Goal: Information Seeking & Learning: Learn about a topic

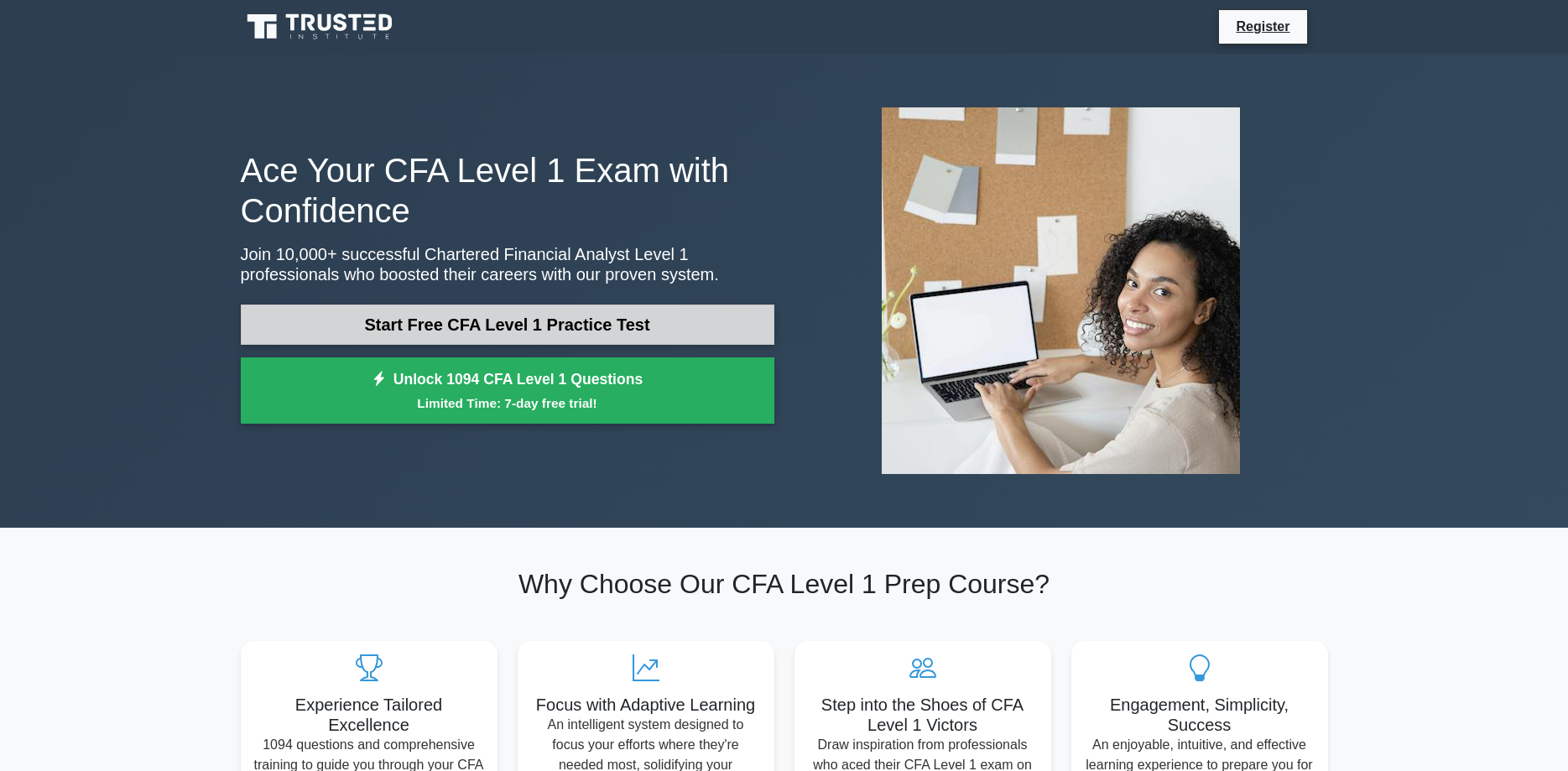
click at [450, 318] on link "Start Free CFA Level 1 Practice Test" at bounding box center [507, 325] width 534 height 40
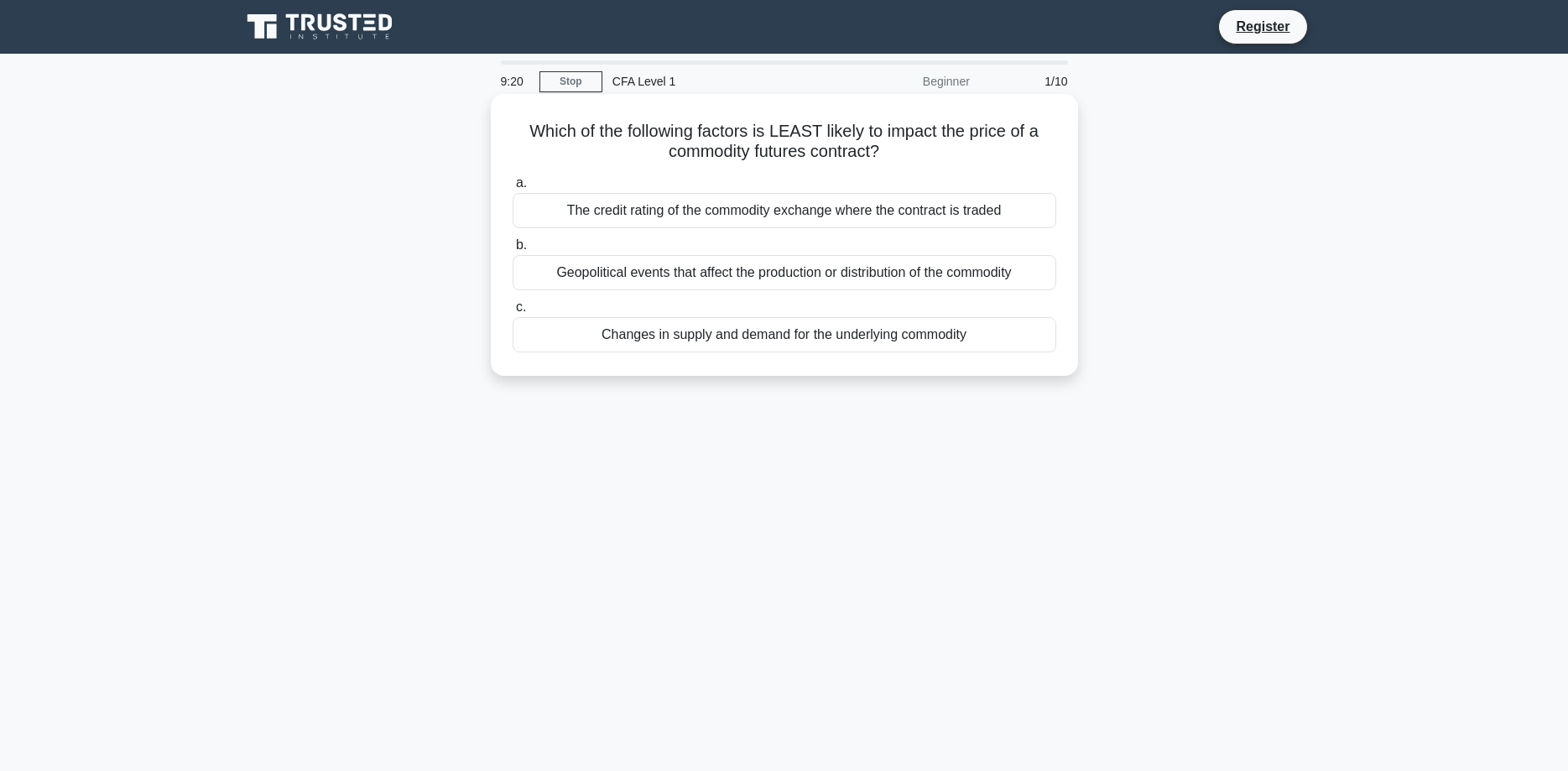
click at [636, 217] on div "The credit rating of the commodity exchange where the contract is traded" at bounding box center [784, 211] width 544 height 36
click at [513, 189] on input "a. The credit rating of the commodity exchange where the contract is traded" at bounding box center [513, 183] width 0 height 11
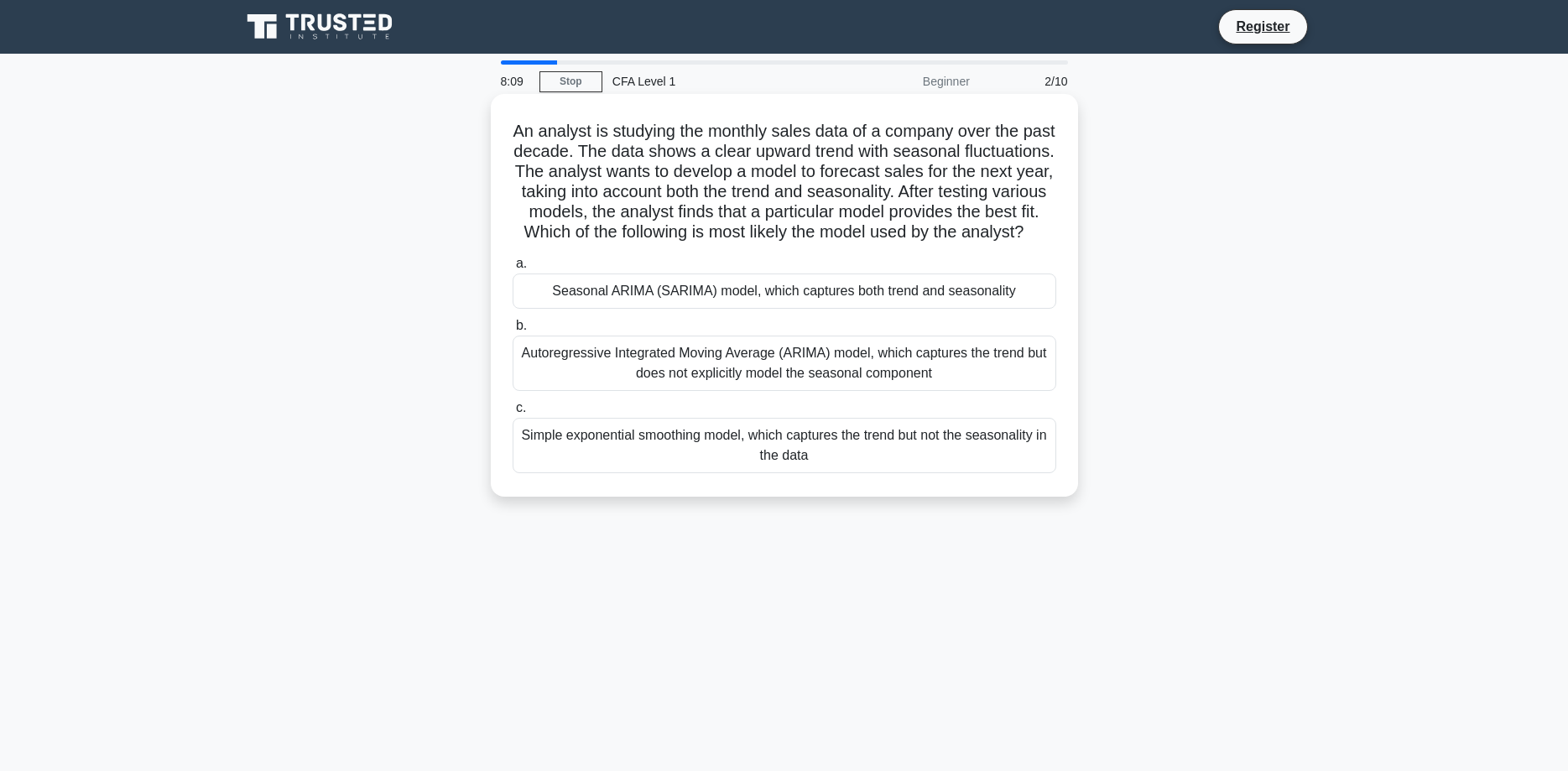
click at [661, 290] on div "Seasonal ARIMA (SARIMA) model, which captures both trend and seasonality" at bounding box center [784, 291] width 544 height 36
click at [513, 270] on input "a. Seasonal ARIMA (SARIMA) model, which captures both trend and seasonality" at bounding box center [513, 264] width 0 height 11
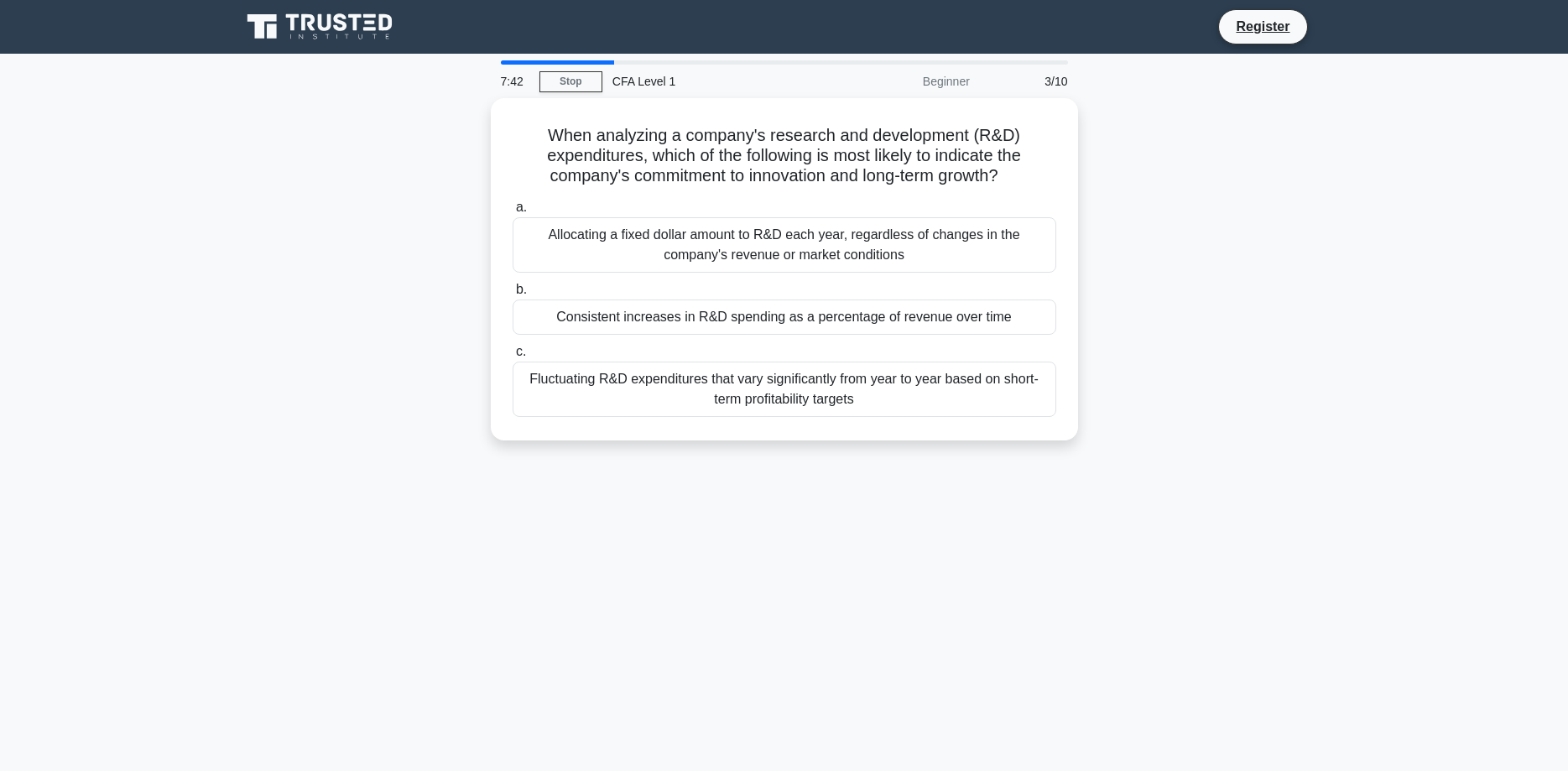
click at [319, 19] on icon at bounding box center [324, 22] width 13 height 16
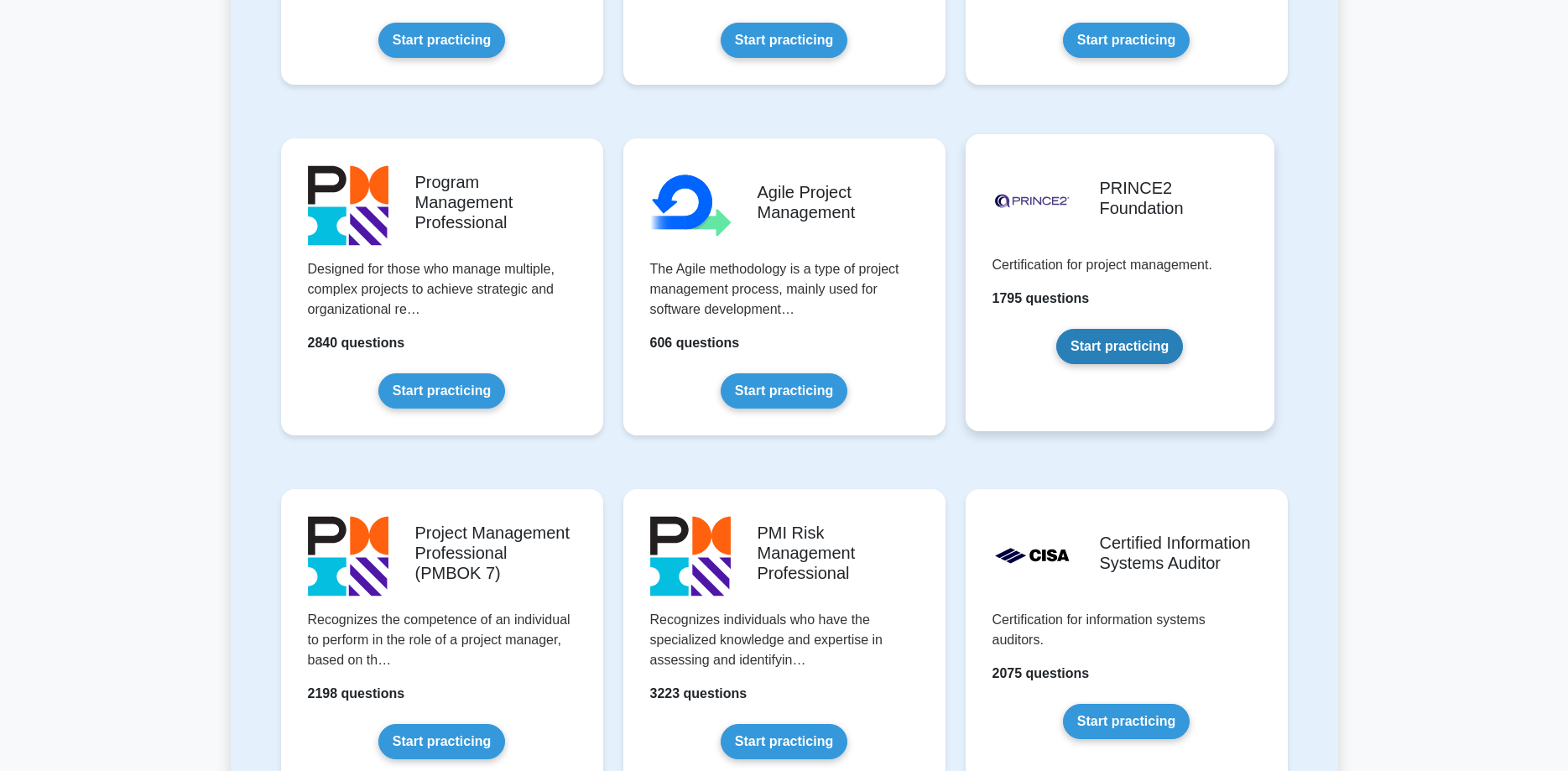
scroll to position [941, 0]
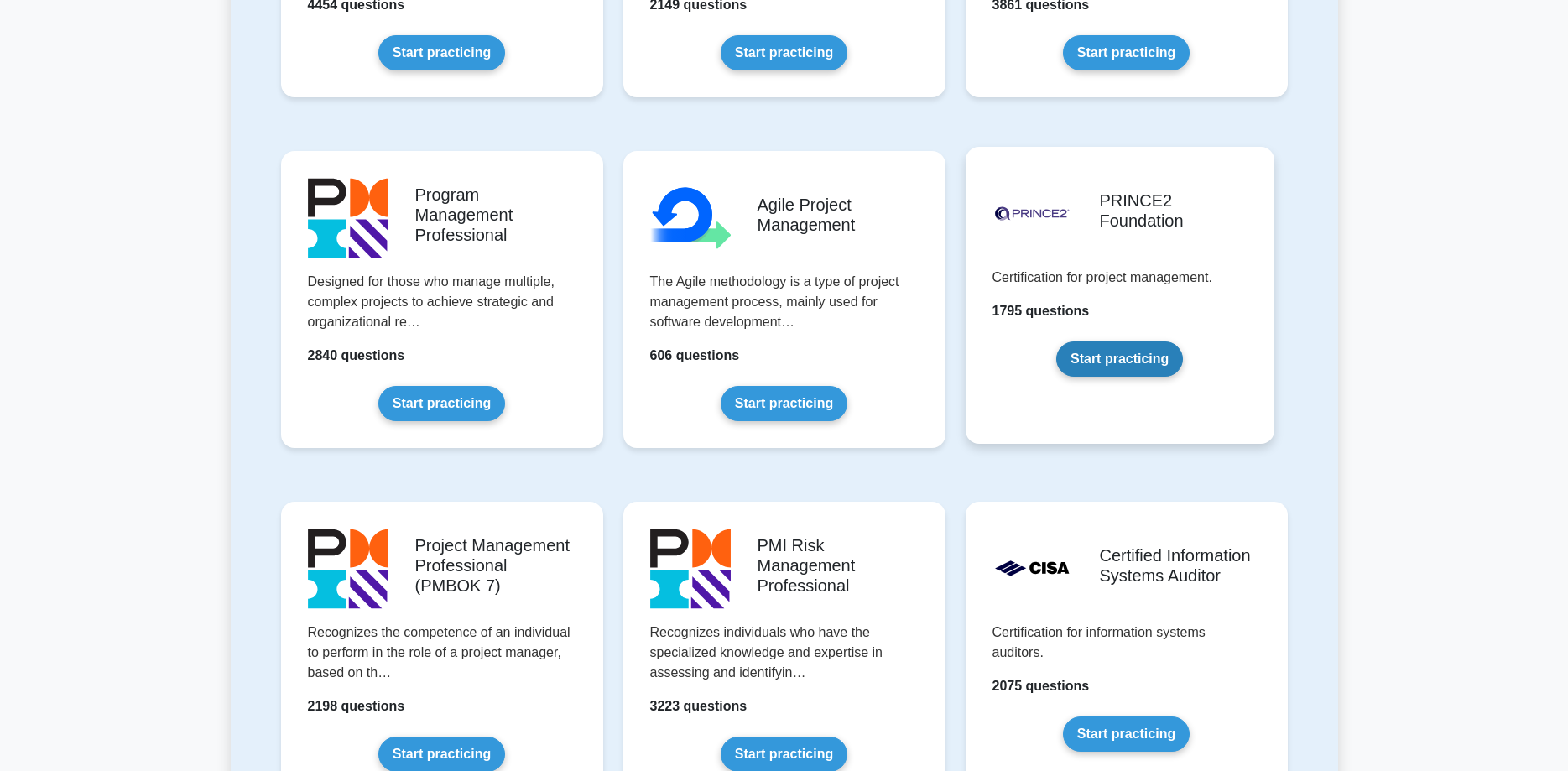
click at [1057, 342] on link "Start practicing" at bounding box center [1120, 359] width 127 height 36
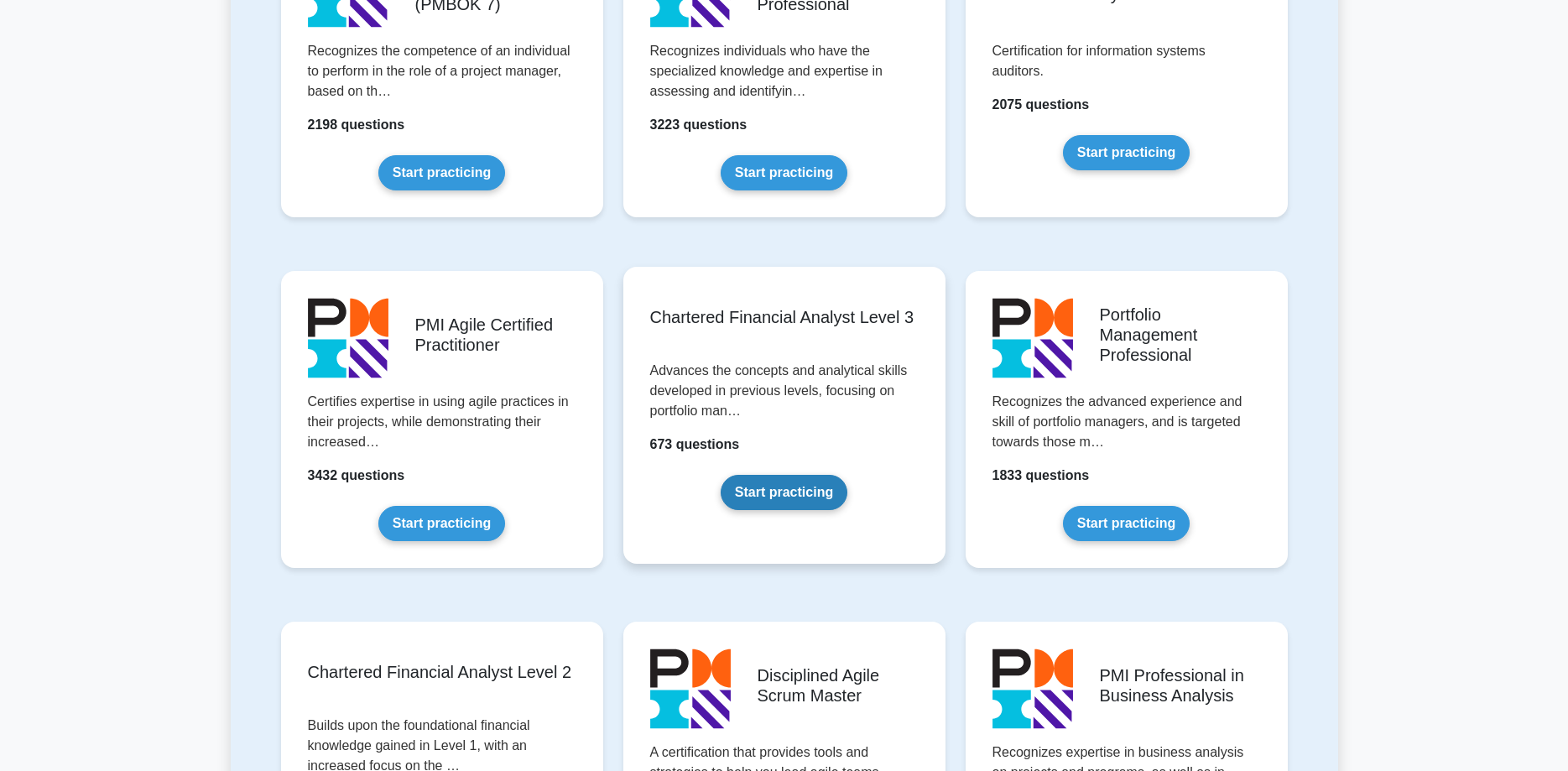
scroll to position [1370, 0]
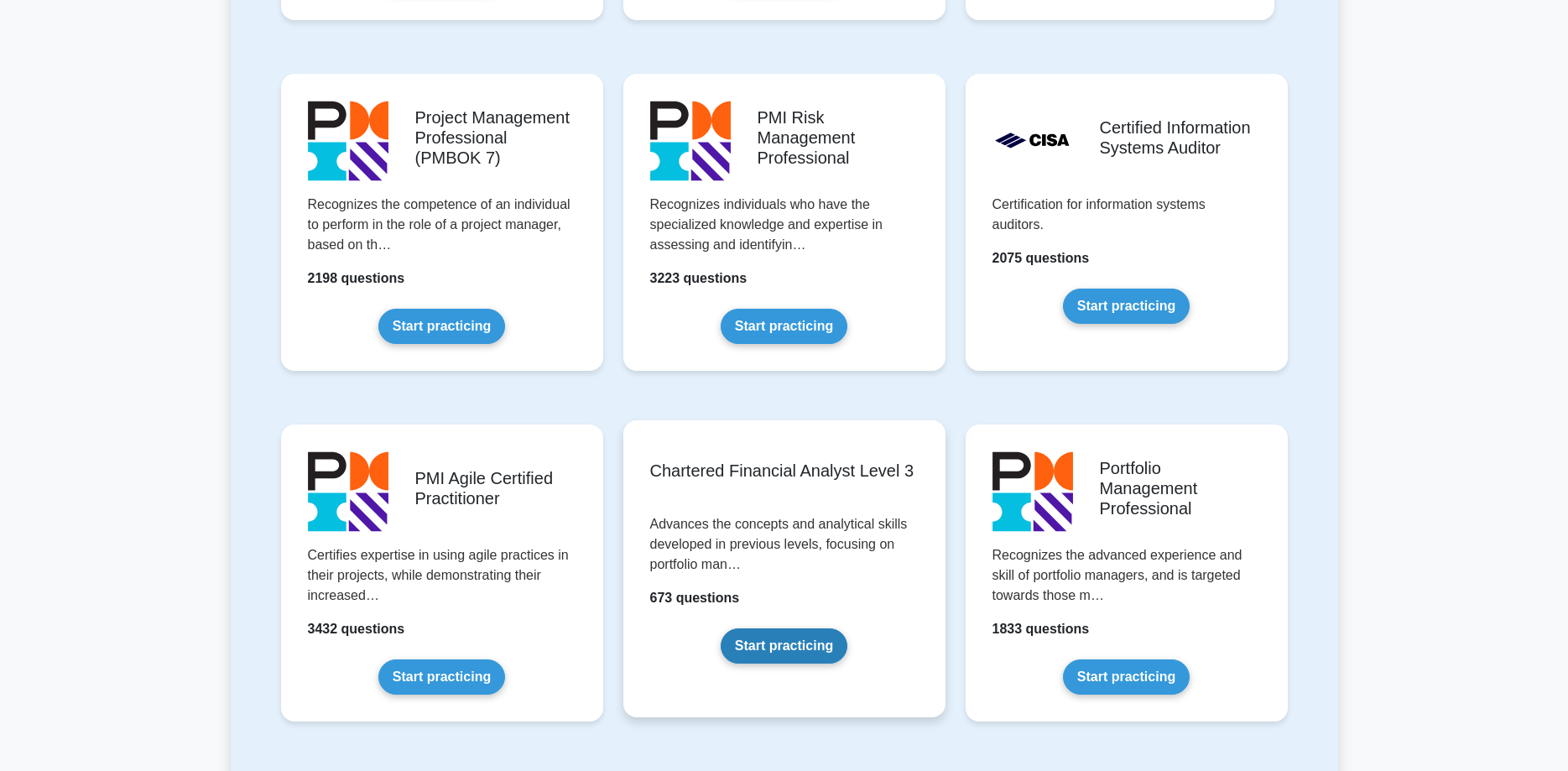
click at [779, 637] on link "Start practicing" at bounding box center [784, 646] width 127 height 36
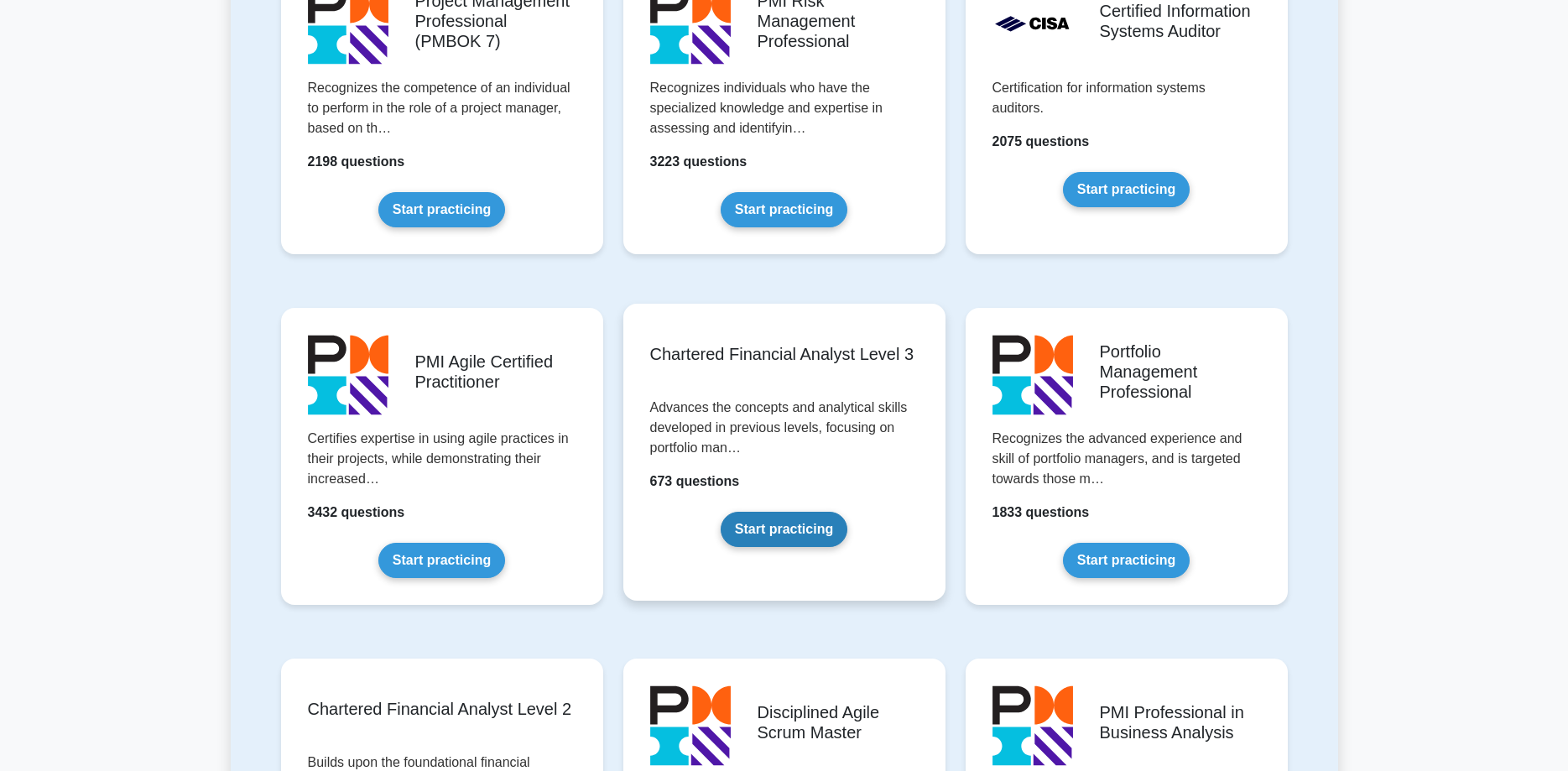
scroll to position [1712, 0]
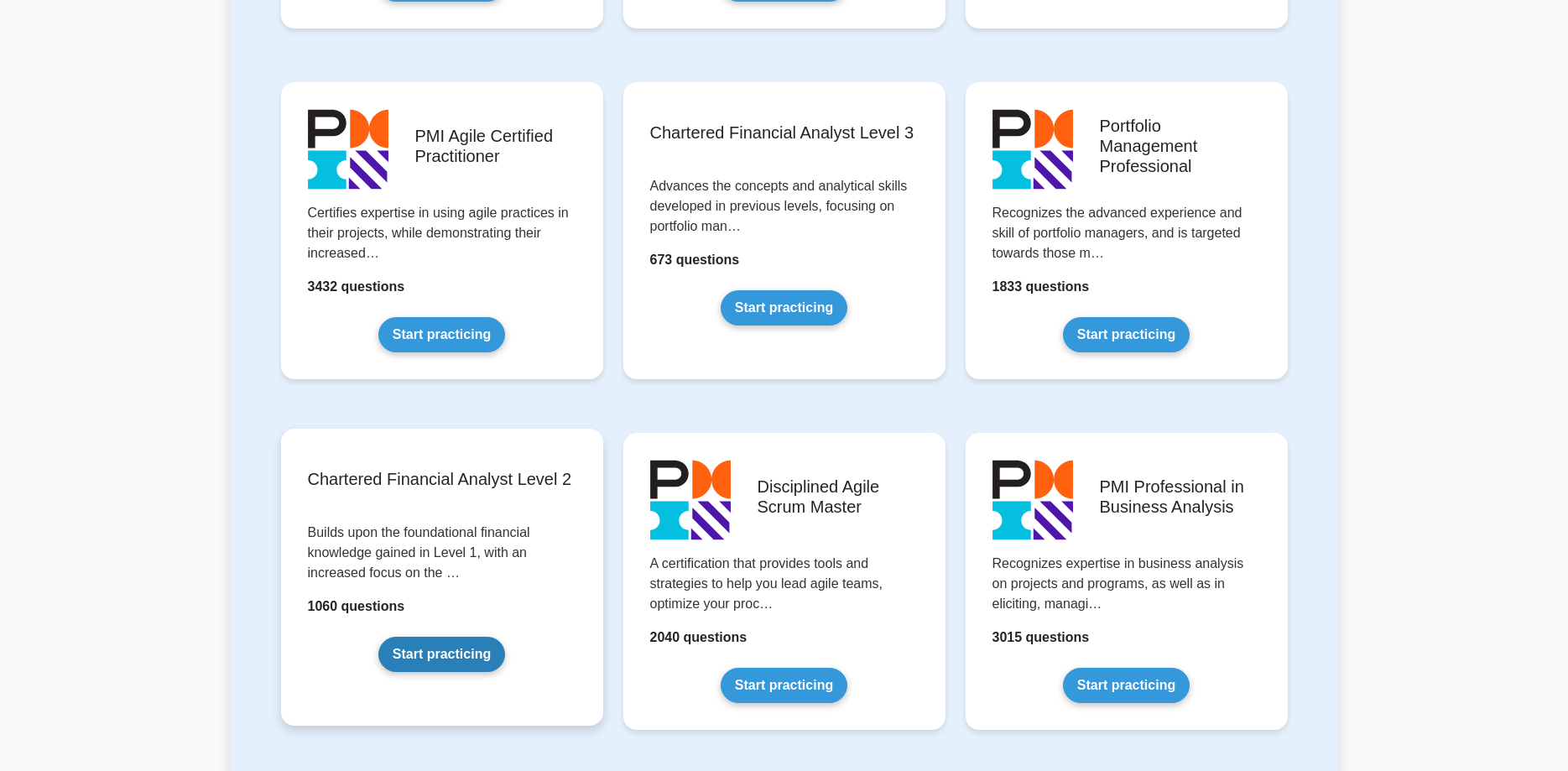
click at [473, 637] on link "Start practicing" at bounding box center [442, 655] width 127 height 36
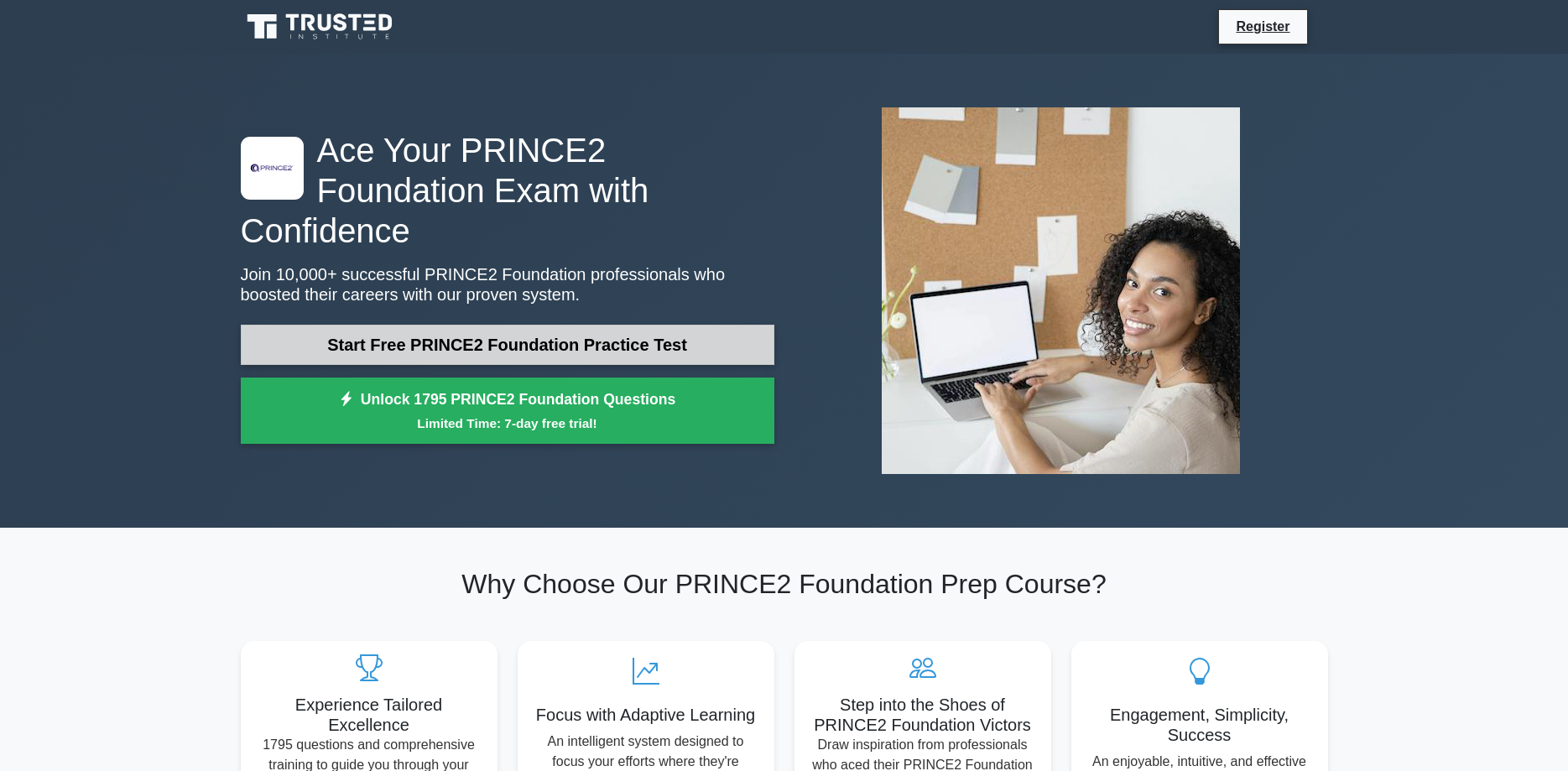
click at [482, 326] on link "Start Free PRINCE2 Foundation Practice Test" at bounding box center [507, 345] width 534 height 40
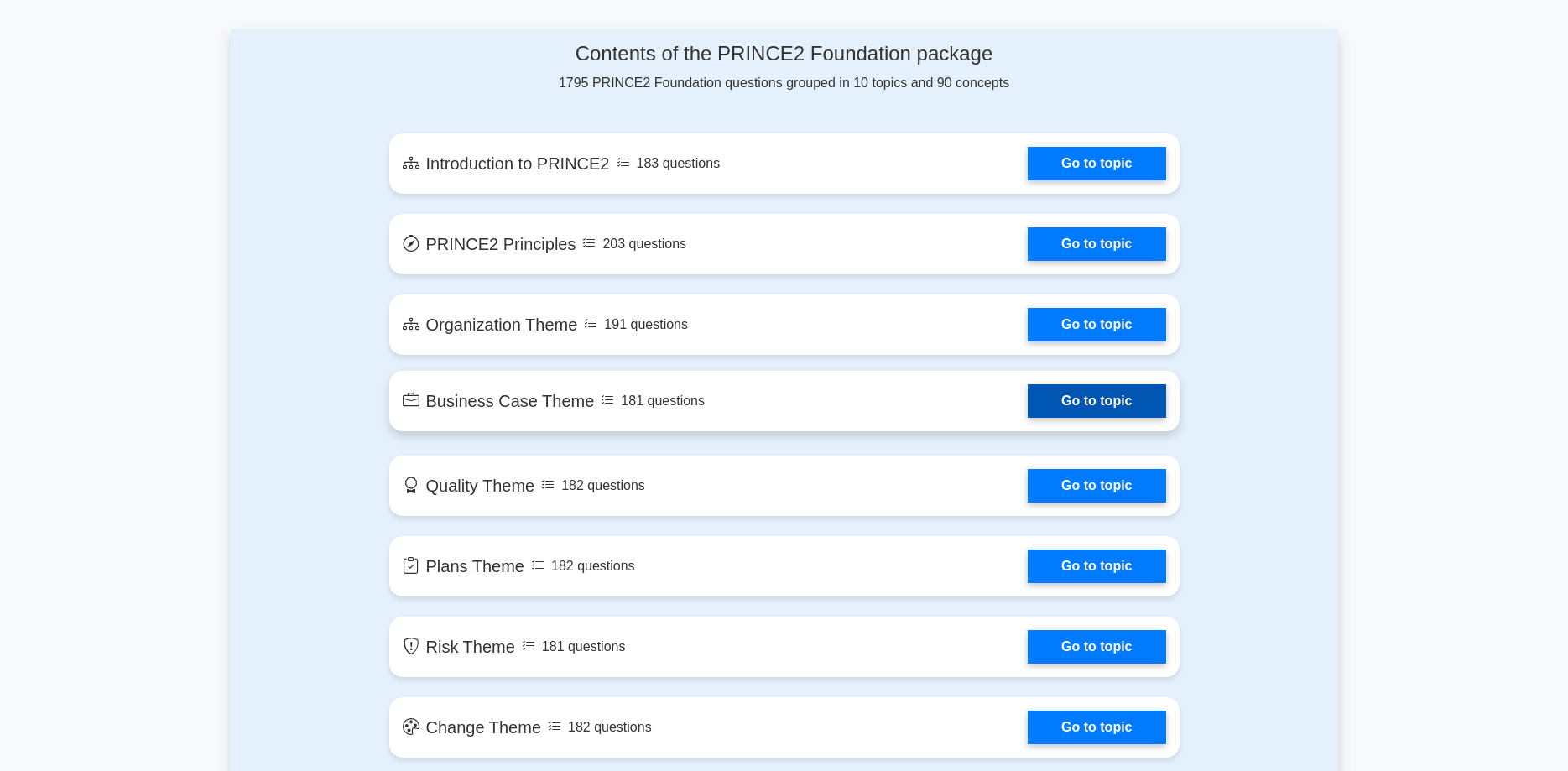
scroll to position [941, 0]
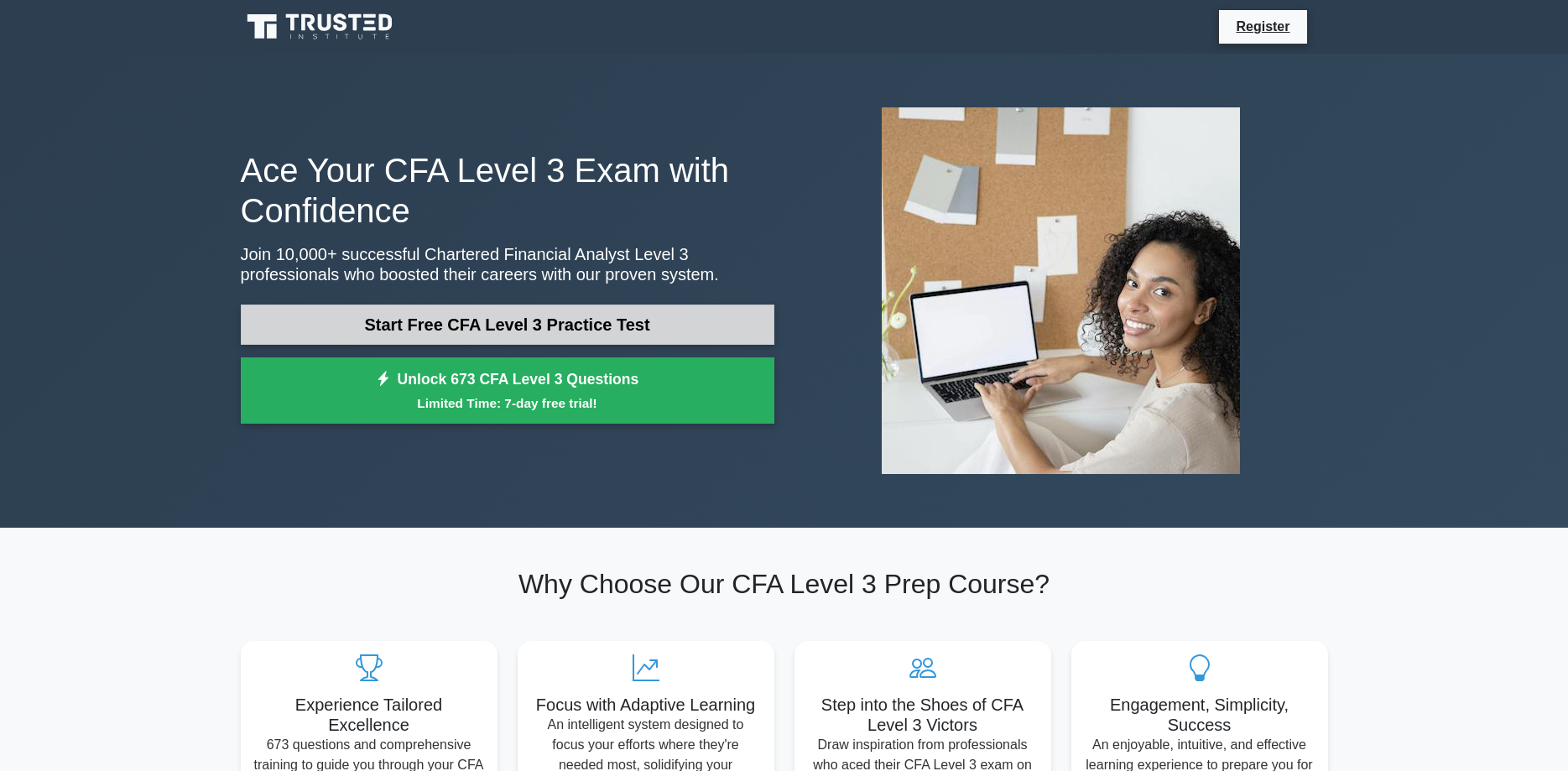
click at [576, 330] on link "Start Free CFA Level 3 Practice Test" at bounding box center [507, 325] width 534 height 40
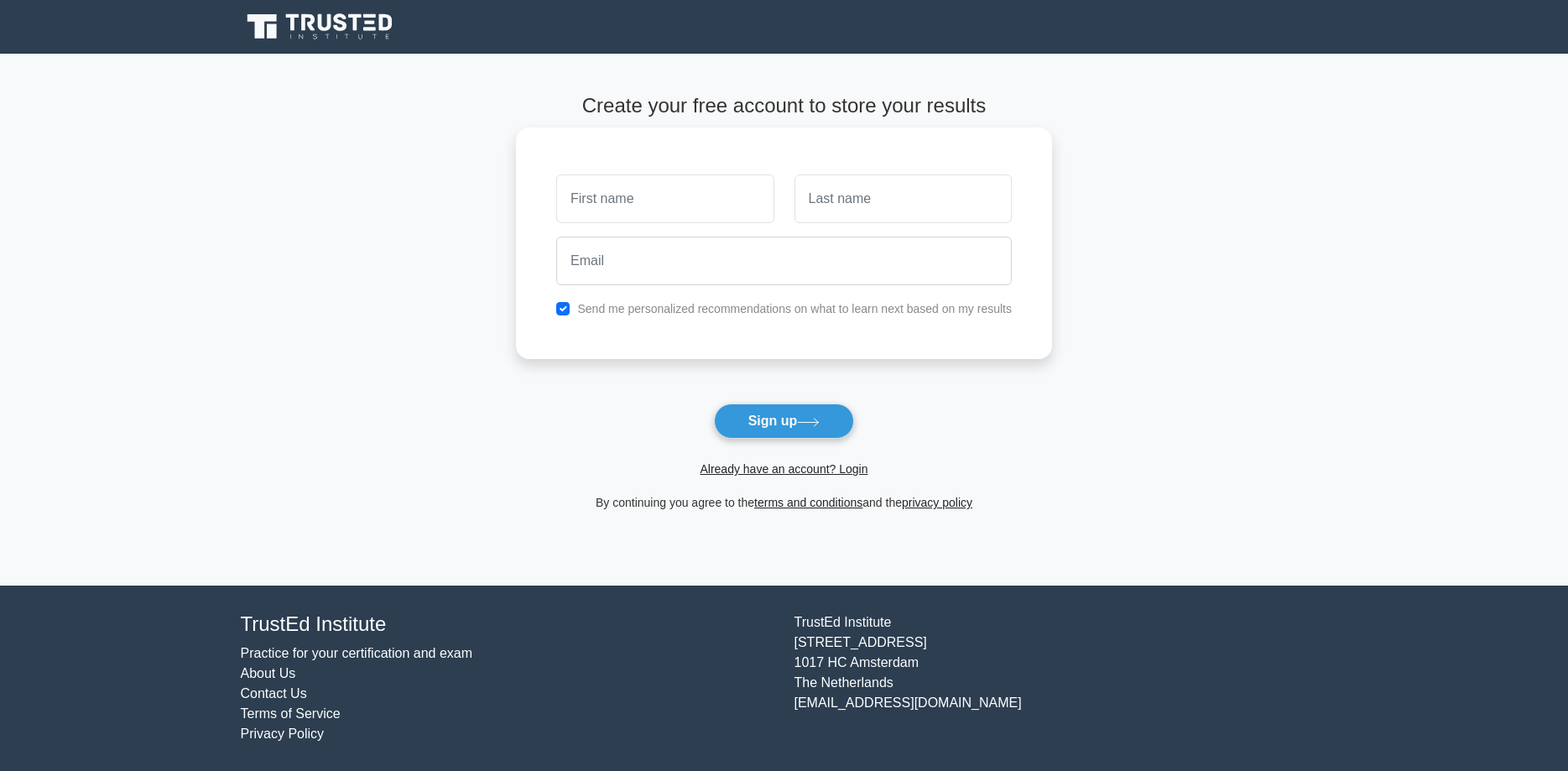
click at [619, 199] on input "text" at bounding box center [665, 198] width 217 height 49
type input "[PERSON_NAME]"
click at [922, 193] on input "text" at bounding box center [903, 198] width 217 height 49
type input "wlodyga"
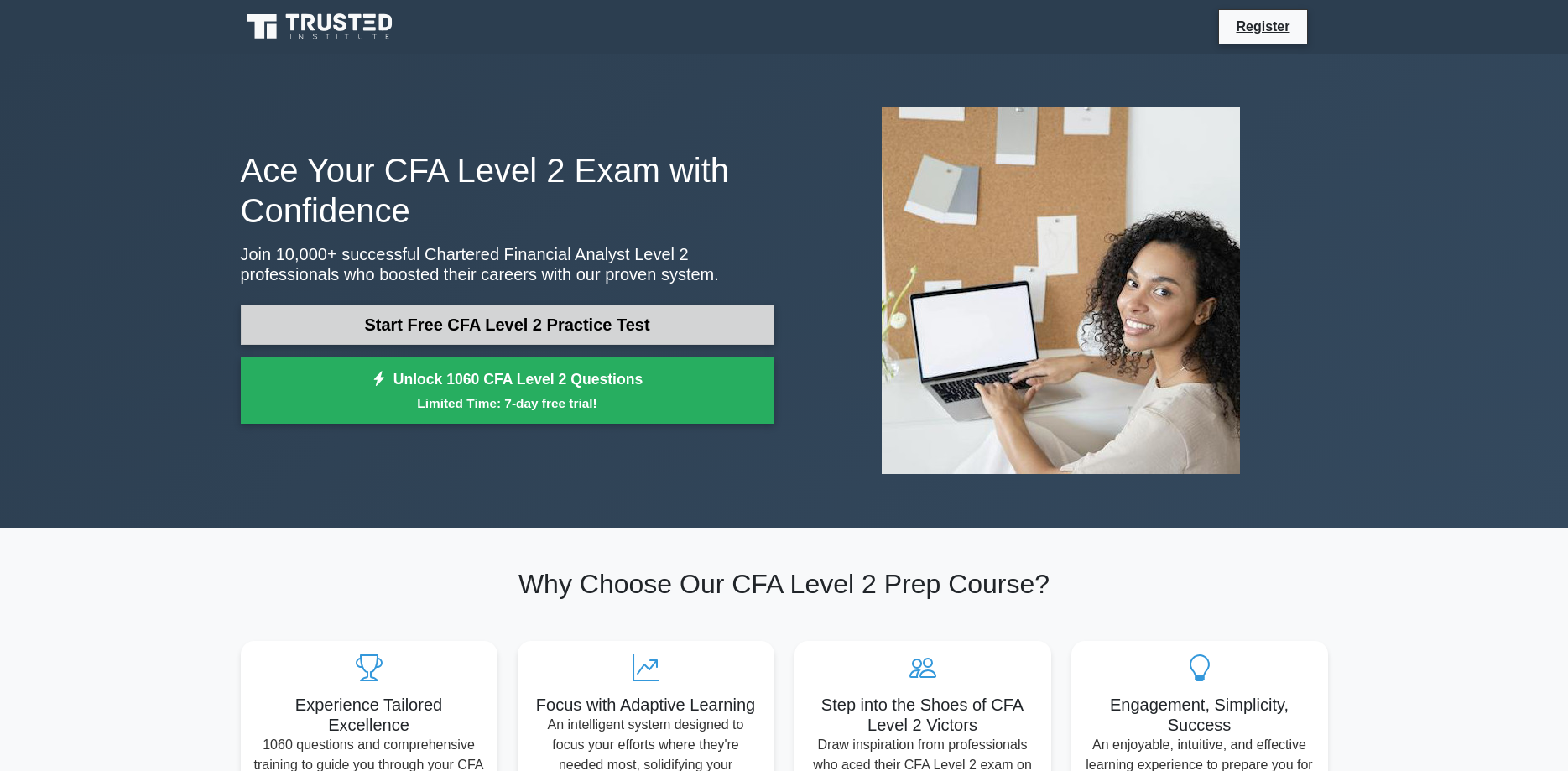
click at [586, 332] on link "Start Free CFA Level 2 Practice Test" at bounding box center [507, 325] width 534 height 40
